Goal: Check status: Check status

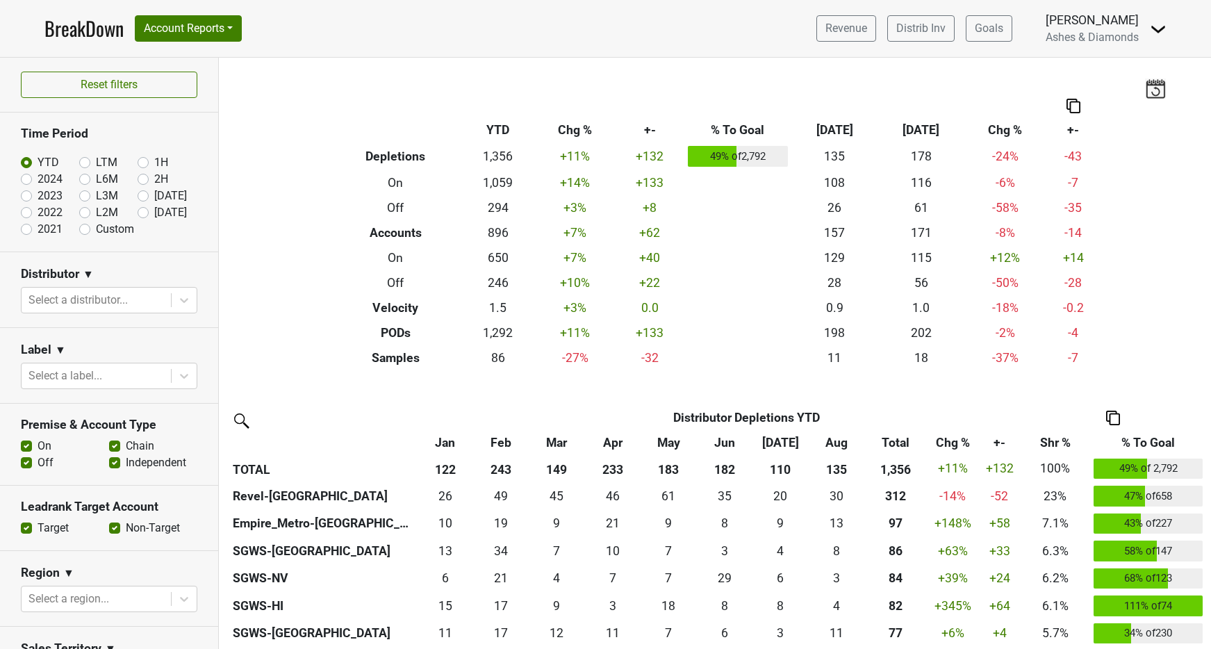
drag, startPoint x: 146, startPoint y: 211, endPoint x: 154, endPoint y: 213, distance: 8.4
click at [154, 211] on label "Sep '25" at bounding box center [170, 212] width 33 height 17
click at [146, 211] on input "Sep '25" at bounding box center [166, 211] width 56 height 14
radio input "true"
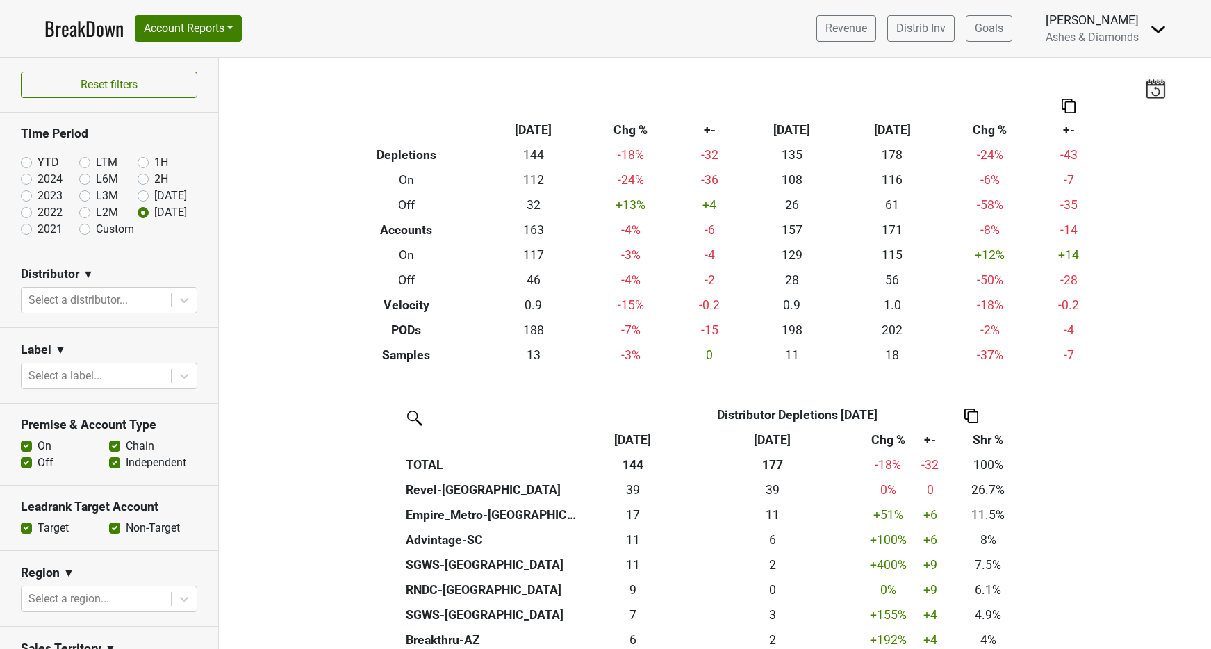
click at [97, 29] on link "BreakDown" at bounding box center [83, 28] width 79 height 29
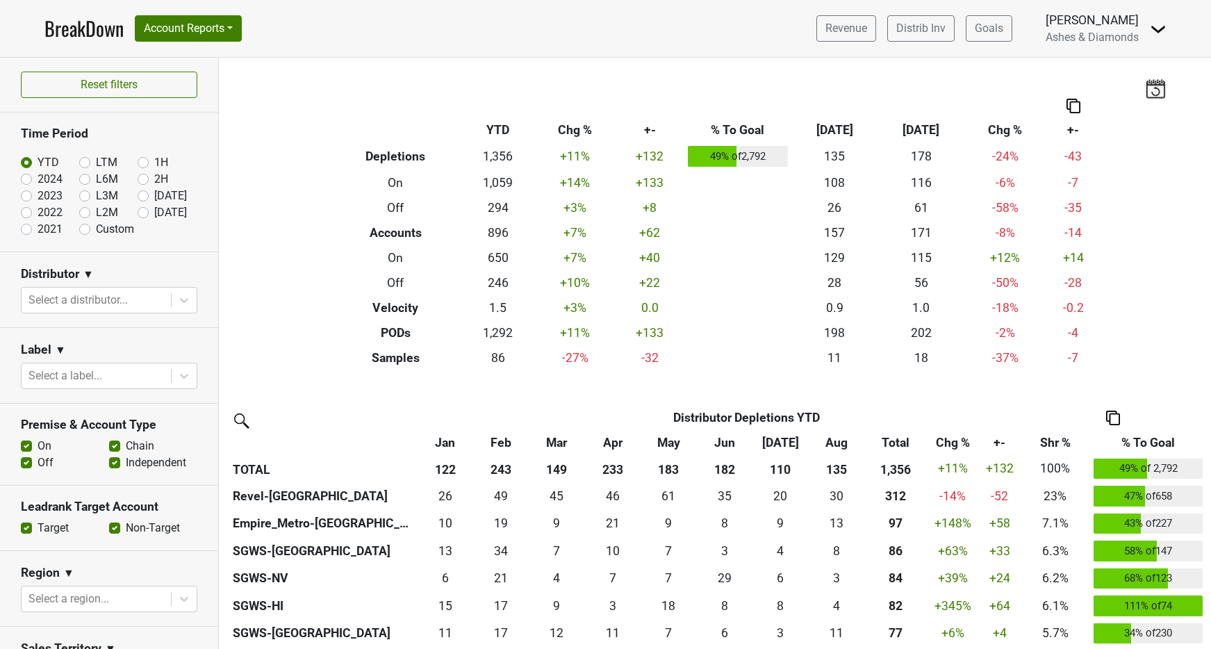
click at [154, 213] on label "Sep '25" at bounding box center [170, 212] width 33 height 17
click at [140, 213] on input "Sep '25" at bounding box center [166, 211] width 56 height 14
radio input "true"
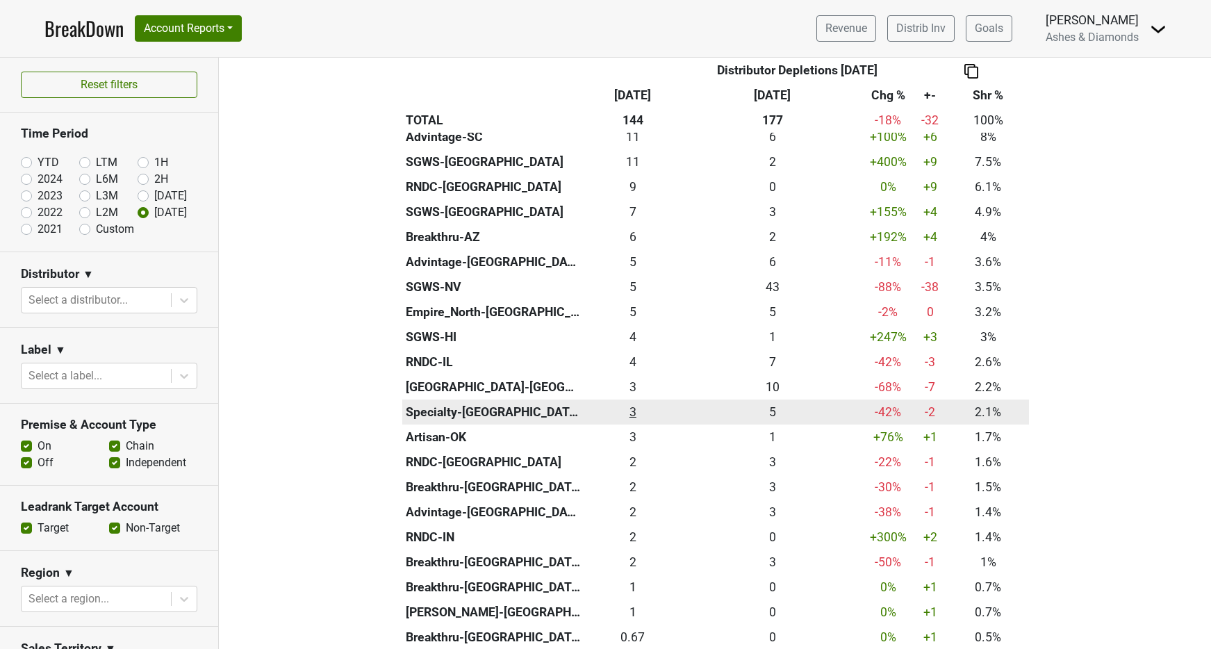
scroll to position [405, 0]
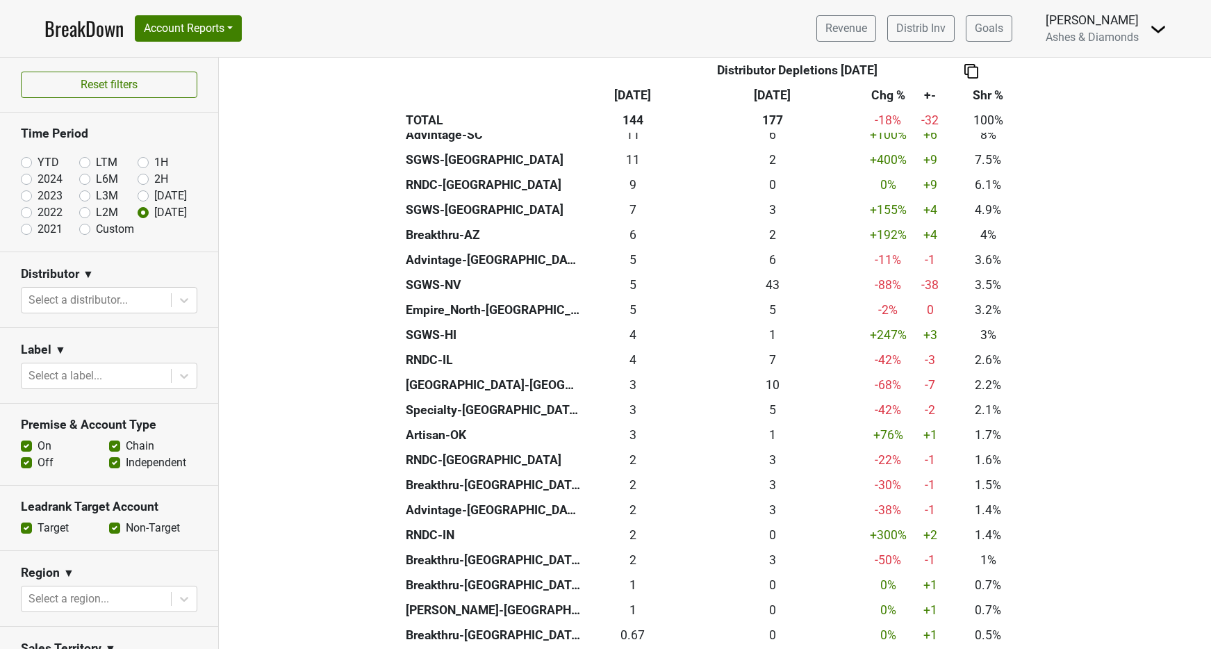
click at [38, 159] on label "YTD" at bounding box center [49, 162] width 22 height 17
click at [25, 159] on input "YTD" at bounding box center [49, 161] width 56 height 14
radio input "true"
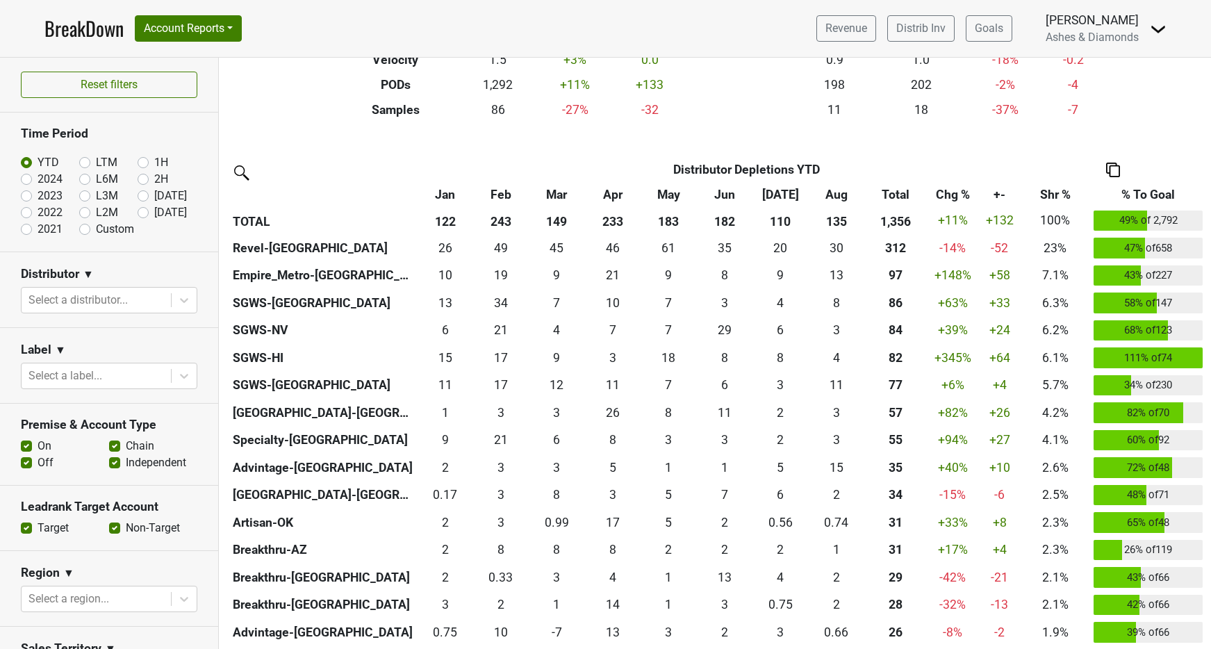
scroll to position [249, 0]
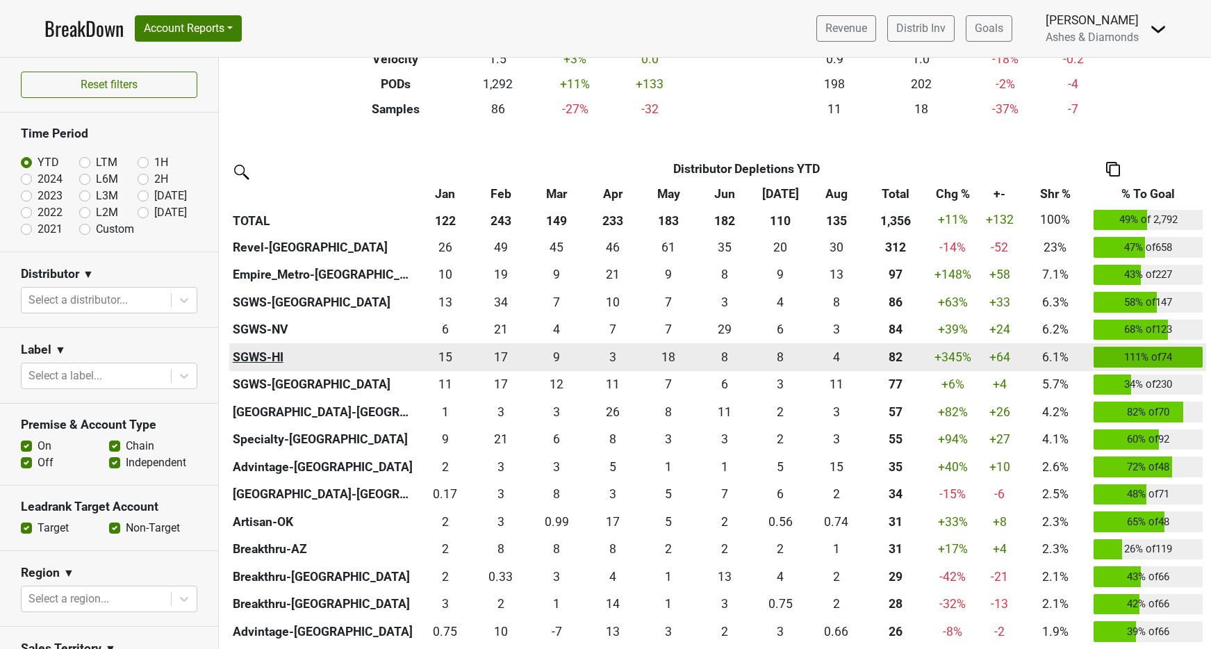
click at [275, 350] on th "SGWS-HI" at bounding box center [323, 357] width 188 height 28
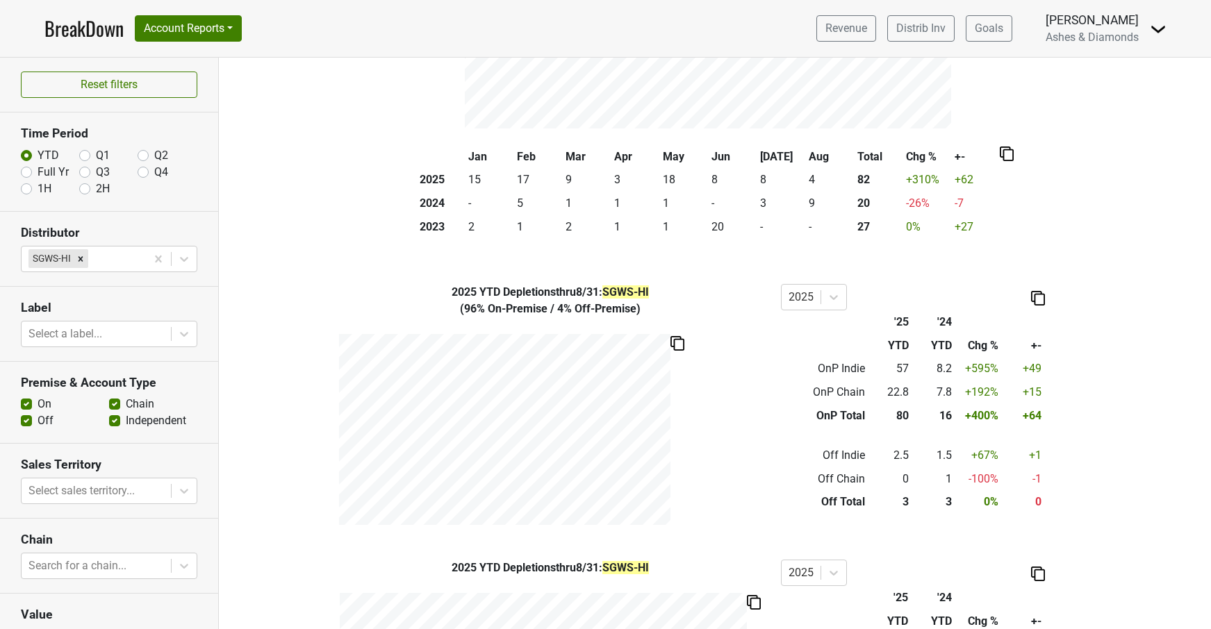
scroll to position [250, 0]
